Goal: Information Seeking & Learning: Learn about a topic

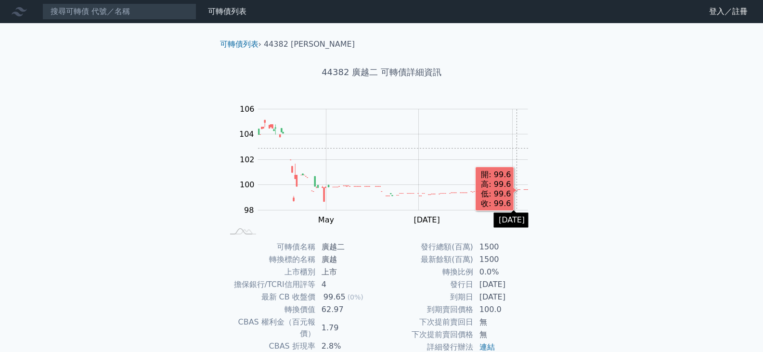
scroll to position [94, 0]
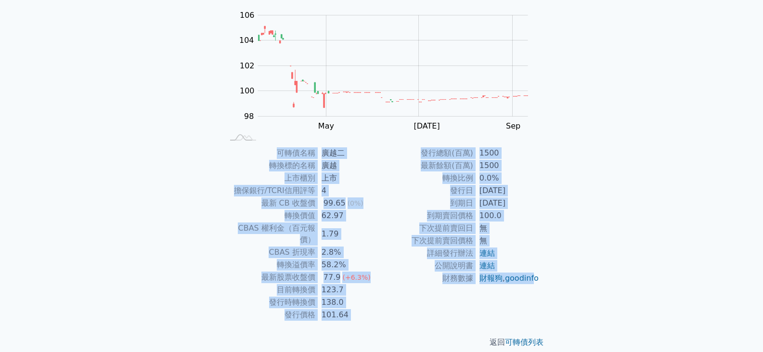
drag, startPoint x: 277, startPoint y: 147, endPoint x: 551, endPoint y: 280, distance: 305.0
click at [512, 294] on div "可轉債名稱 廣越二 轉換標的名稱 廣越 上市櫃別 上市 擔保銀行/TCRI信用評等 4 最新 CB 收盤價 99.65 (0%) 轉換價值 62.97 CBA…" at bounding box center [381, 234] width 339 height 174
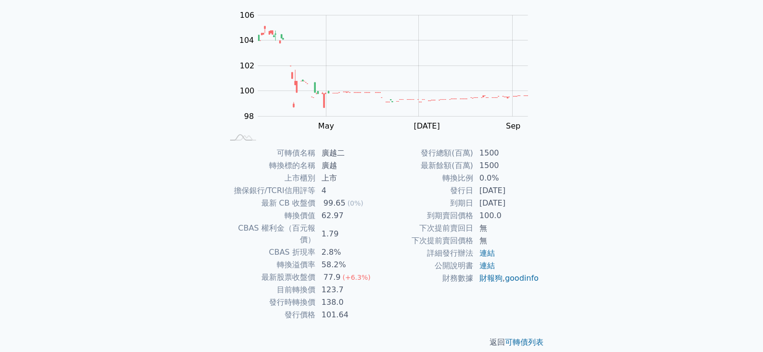
click at [552, 280] on div "可轉債列表 › 44382 廣越二 44382 廣越二 可轉債詳細資訊 Zoom Out 104 94 96 98 100 102 104 106 108 L…" at bounding box center [382, 146] width 370 height 434
drag, startPoint x: 341, startPoint y: 221, endPoint x: 320, endPoint y: 219, distance: 21.3
click at [320, 219] on td "62.97" at bounding box center [349, 215] width 66 height 13
click at [343, 224] on td "1.79" at bounding box center [349, 234] width 66 height 24
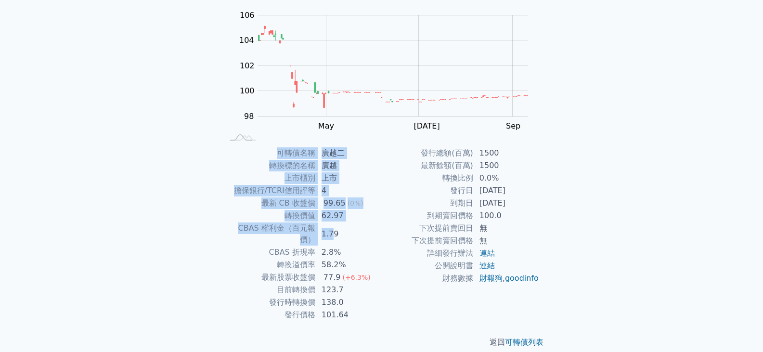
drag, startPoint x: 222, startPoint y: 229, endPoint x: 337, endPoint y: 236, distance: 114.9
click at [334, 234] on div "可轉債名稱 廣越二 轉換標的名稱 廣越 上市櫃別 上市 擔保銀行/TCRI信用評等 4 最新 CB 收盤價 99.65 (0%) 轉換價值 62.97 CBA…" at bounding box center [381, 234] width 339 height 174
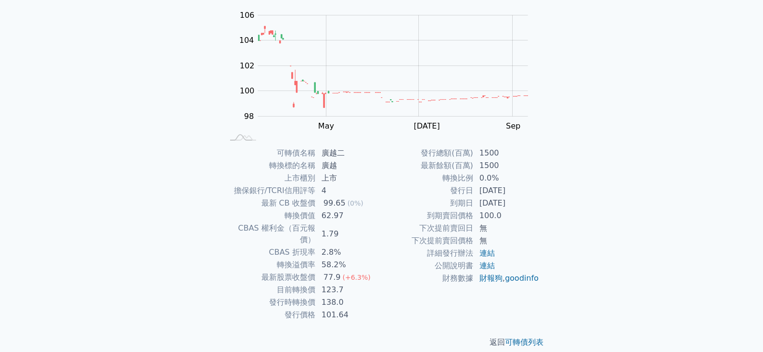
click at [384, 321] on div "返回 可轉債列表" at bounding box center [381, 342] width 339 height 42
drag, startPoint x: 512, startPoint y: 198, endPoint x: 530, endPoint y: 203, distance: 18.3
click at [530, 203] on tbody "發行總額(百萬) 1500 最新餘額(百萬) 1500 轉換比例 0.0% 發行日 [DATE] 到期日 [DATE] 到期賣回價格 100.0 下次提前賣回…" at bounding box center [461, 216] width 158 height 138
click at [540, 196] on div "可轉債名稱 廣越二 轉換標的名稱 廣越 上市櫃別 上市 擔保銀行/TCRI信用評等 4 最新 CB 收盤價 99.65 (0%) 轉換價值 62.97 CBA…" at bounding box center [381, 234] width 339 height 174
drag, startPoint x: 457, startPoint y: 188, endPoint x: 545, endPoint y: 199, distance: 88.8
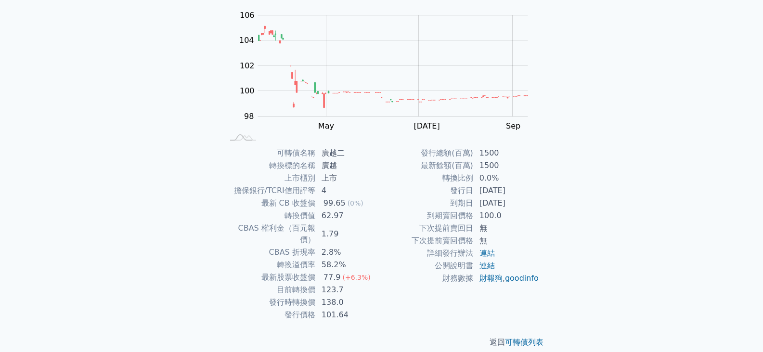
click at [533, 205] on tbody "發行總額(百萬) 1500 最新餘額(百萬) 1500 轉換比例 0.0% 發行日 [DATE] 到期日 [DATE] 到期賣回價格 100.0 下次提前賣回…" at bounding box center [461, 216] width 158 height 138
click at [545, 199] on div "可轉債名稱 廣越二 轉換標的名稱 廣越 上市櫃別 上市 擔保銀行/TCRI信用評等 4 最新 CB 收盤價 99.65 (0%) 轉換價值 62.97 CBA…" at bounding box center [381, 234] width 339 height 174
drag, startPoint x: 425, startPoint y: 154, endPoint x: 519, endPoint y: 153, distance: 93.9
click at [519, 153] on tr "發行總額(百萬) 1500" at bounding box center [461, 153] width 158 height 13
click at [527, 165] on td "1500" at bounding box center [507, 165] width 66 height 13
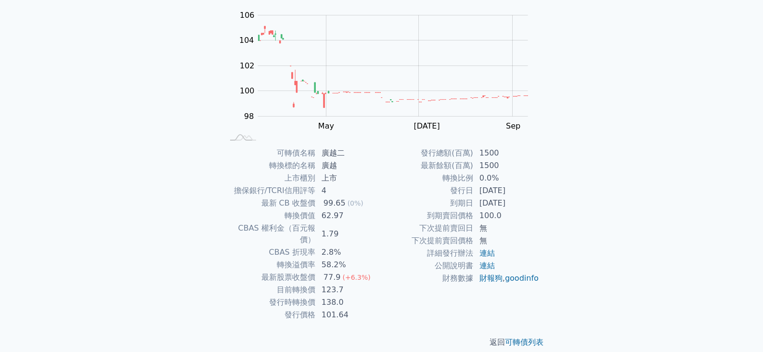
click at [539, 186] on td "[DATE]" at bounding box center [507, 190] width 66 height 13
